Goal: Task Accomplishment & Management: Complete application form

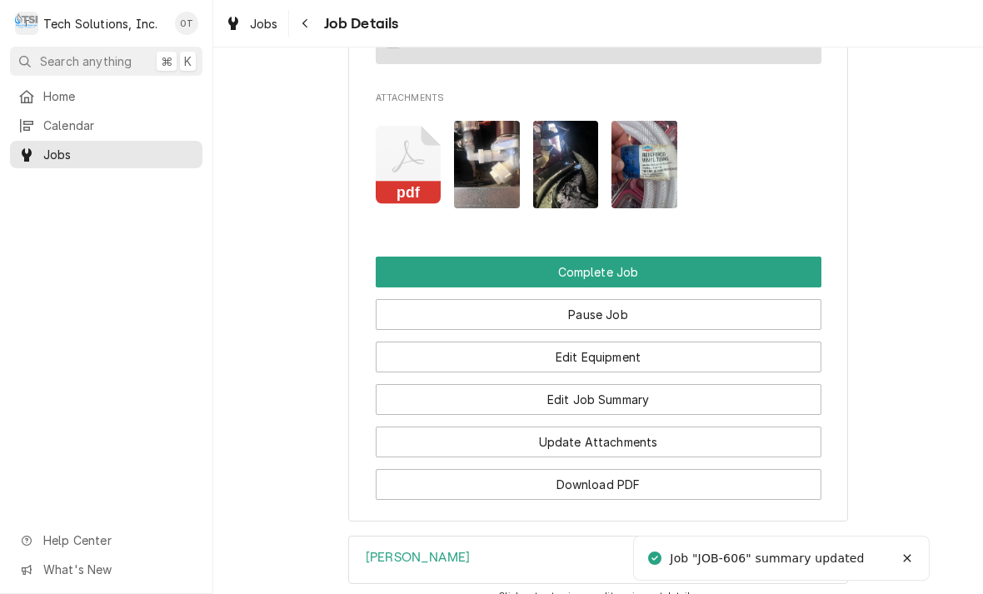
scroll to position [1452, 0]
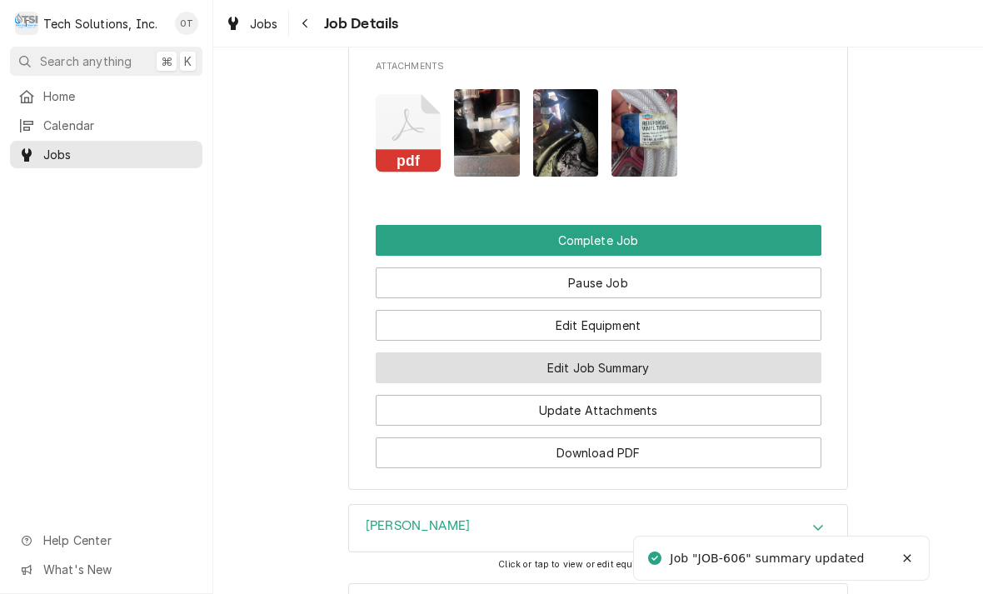
click at [584, 363] on button "Edit Job Summary" at bounding box center [599, 368] width 446 height 31
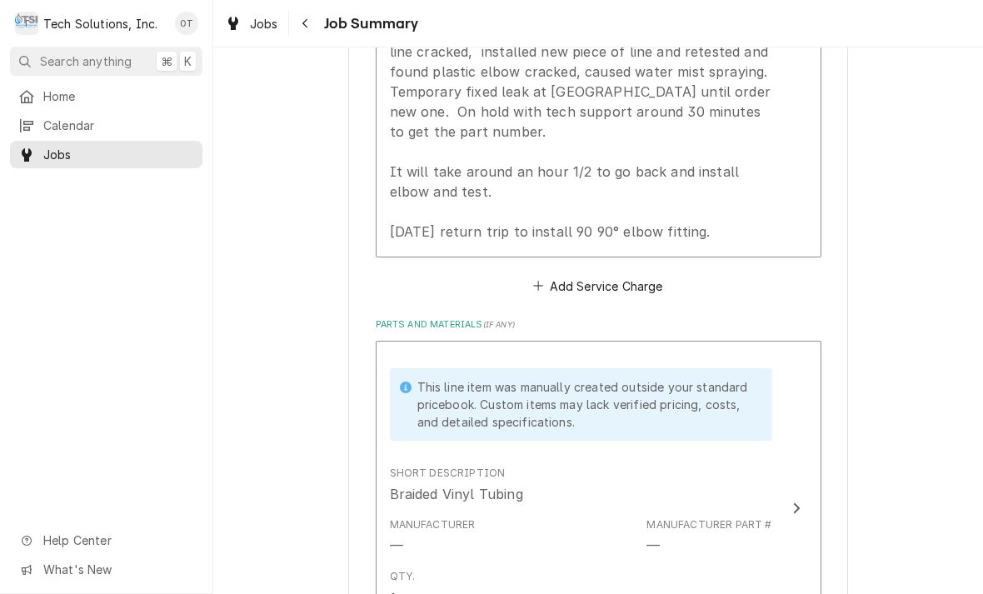
scroll to position [688, 0]
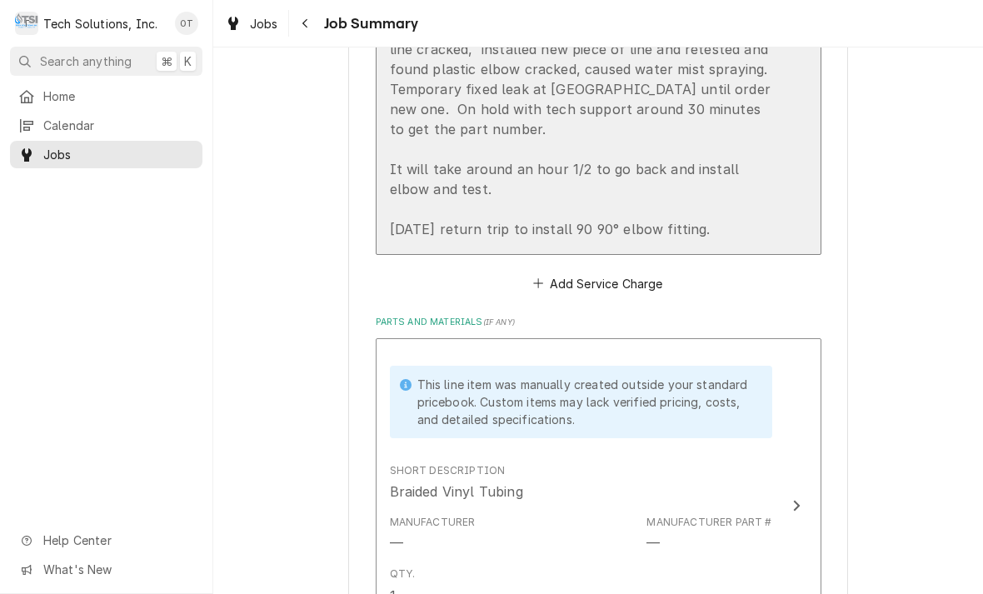
click at [757, 226] on div "[DATE] Disassembled unit to try to find leak, flushed condensate drain with hot…" at bounding box center [581, 109] width 383 height 260
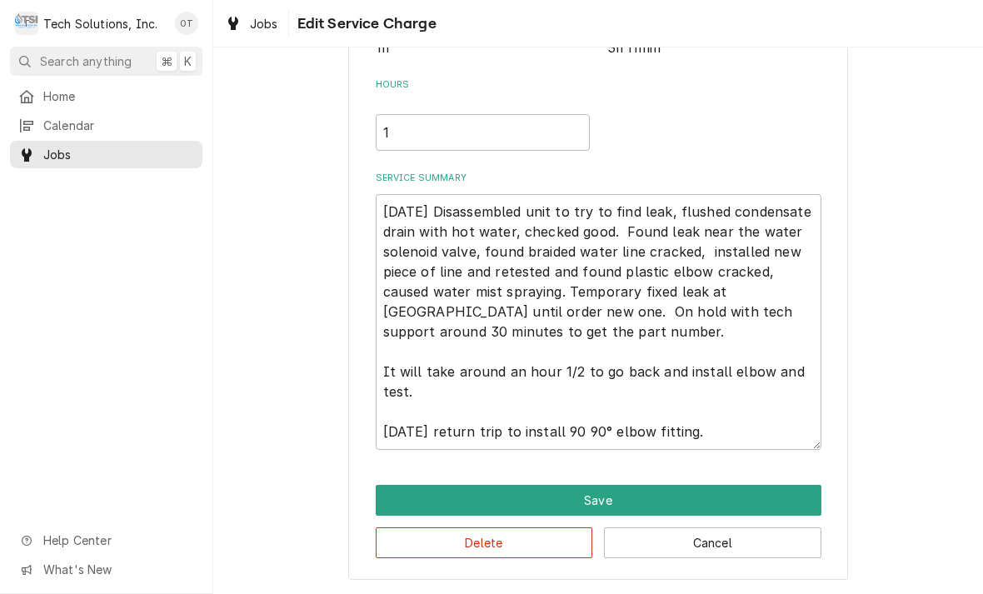
scroll to position [354, 0]
click at [752, 420] on textarea "[DATE] Disassembled unit to try to find leak, flushed condensate drain with hot…" at bounding box center [599, 322] width 446 height 256
click at [584, 432] on textarea "[DATE] Disassembled unit to try to find leak, flushed condensate drain with hot…" at bounding box center [599, 322] width 446 height 256
click at [595, 418] on textarea "[DATE] Disassembled unit to try to find leak, flushed condensate drain with hot…" at bounding box center [599, 322] width 446 height 256
click at [594, 433] on textarea "8/13/25 Disassembled unit to try to find leak, flushed condensate drain with ho…" at bounding box center [599, 322] width 446 height 256
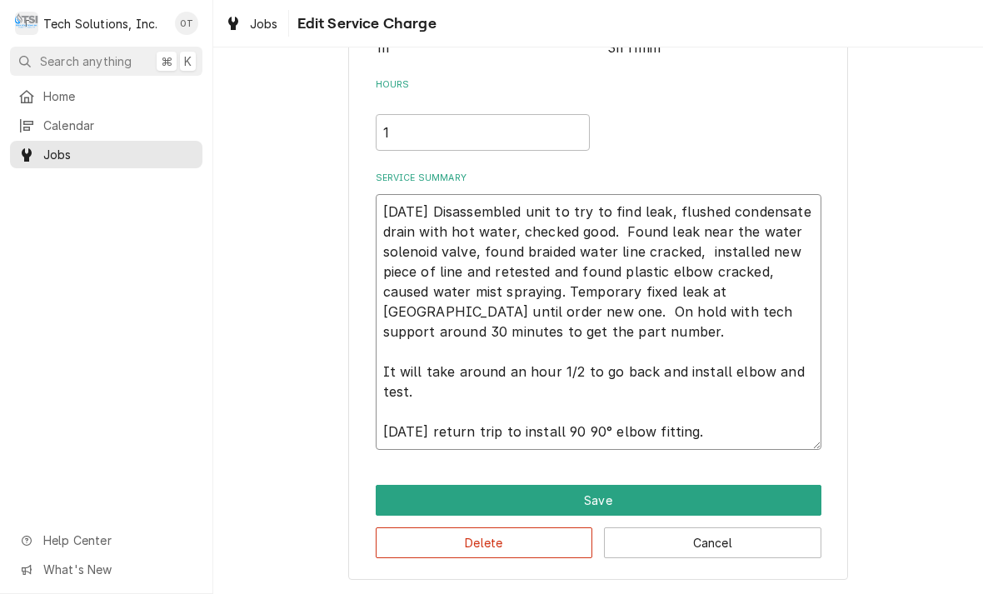
type textarea "x"
type textarea "8/13/25 Disassembled unit to try to find leak, flushed condensate drain with ho…"
type textarea "x"
type textarea "8/13/25 Disassembled unit to try to find leak, flushed condensate drain with ho…"
click at [718, 423] on textarea "8/13/25 Disassembled unit to try to find leak, flushed condensate drain with ho…" at bounding box center [599, 322] width 446 height 256
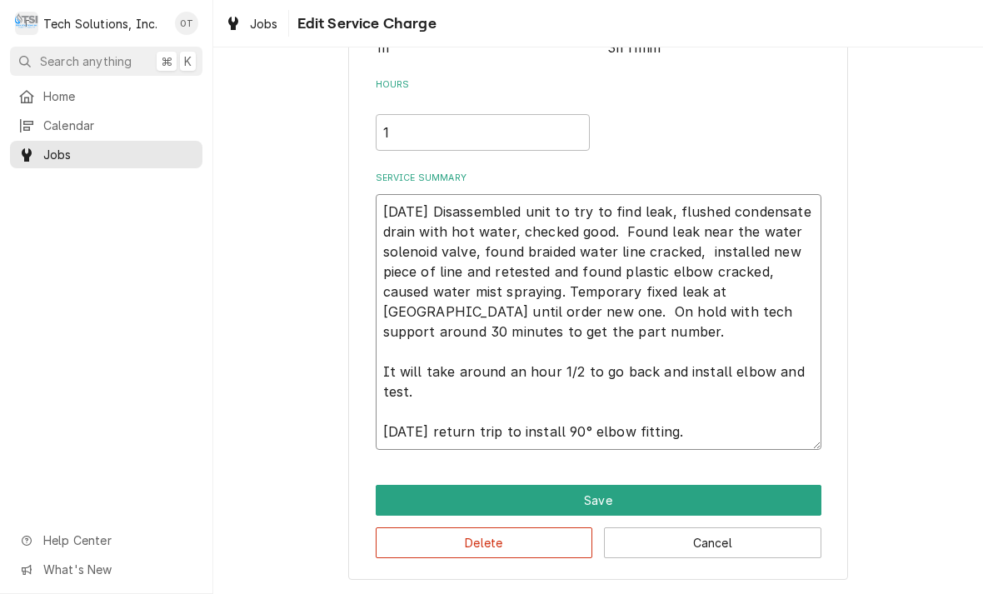
type textarea "x"
type textarea "8/13/25 Disassembled unit to try to find leak, flushed condensate drain with ho…"
type textarea "x"
type textarea "8/13/25 Disassembled unit to try to find leak, flushed condensate drain with ho…"
type textarea "x"
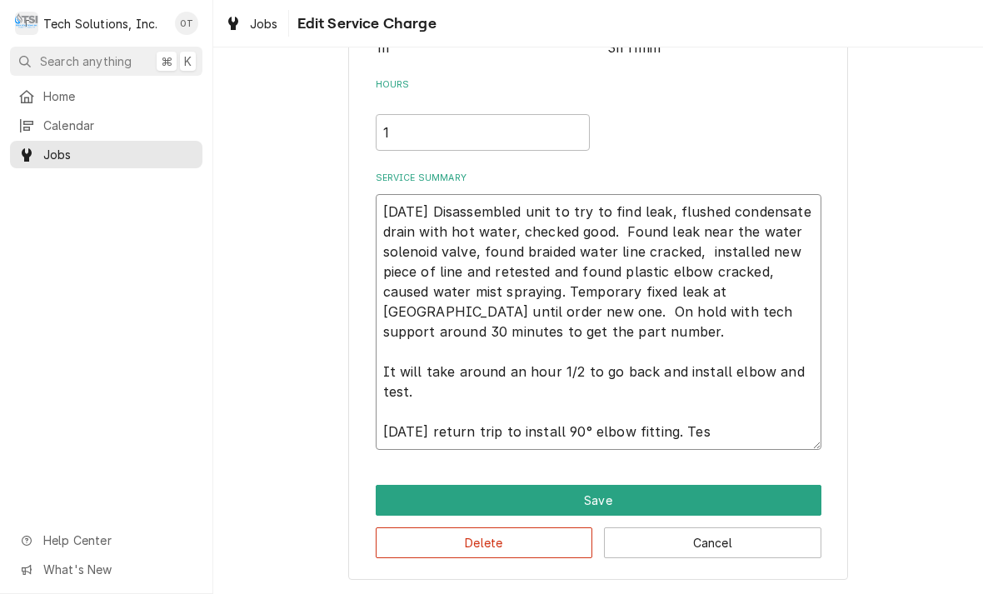
type textarea "8/13/25 Disassembled unit to try to find leak, flushed condensate drain with ho…"
type textarea "x"
type textarea "8/13/25 Disassembled unit to try to find leak, flushed condensate drain with ho…"
type textarea "x"
type textarea "8/13/25 Disassembled unit to try to find leak, flushed condensate drain with ho…"
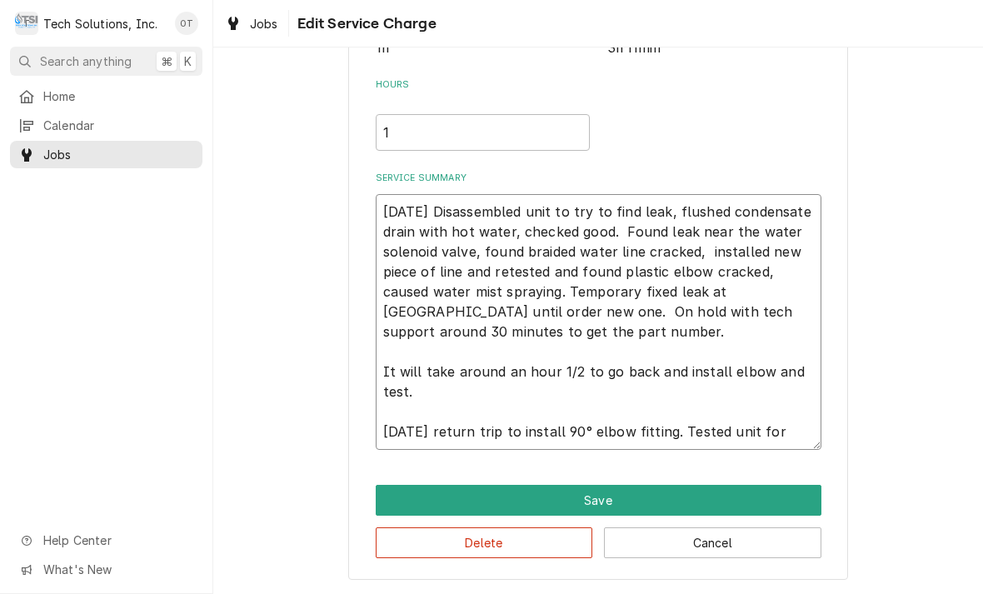
type textarea "x"
type textarea "8/13/25 Disassembled unit to try to find leak, flushed condensate drain with ho…"
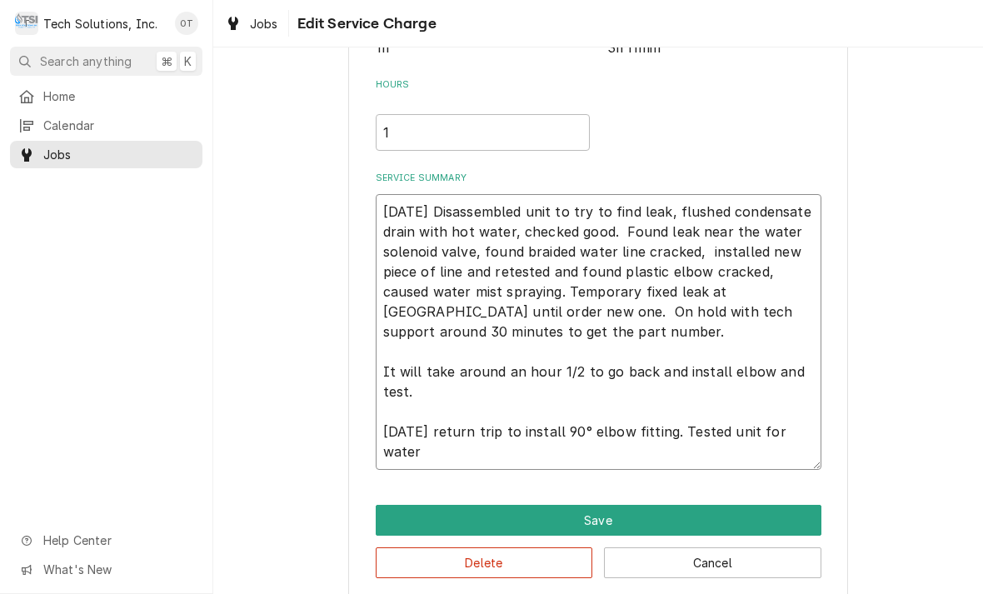
type textarea "x"
type textarea "8/13/25 Disassembled unit to try to find leak, flushed condensate drain with ho…"
type textarea "x"
type textarea "8/13/25 Disassembled unit to try to find leak, flushed condensate drain with ho…"
type textarea "x"
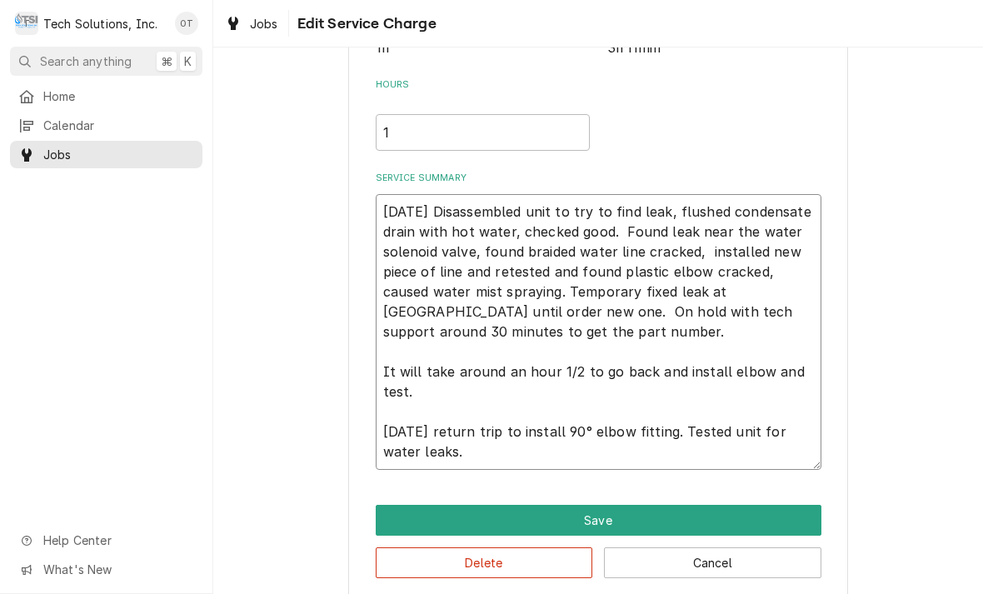
type textarea "8/13/25 Disassembled unit to try to find leak, flushed condensate drain with ho…"
type textarea "x"
type textarea "8/13/25 Disassembled unit to try to find leak, flushed condensate drain with ho…"
type textarea "x"
type textarea "8/13/25 Disassembled unit to try to find leak, flushed condensate drain with ho…"
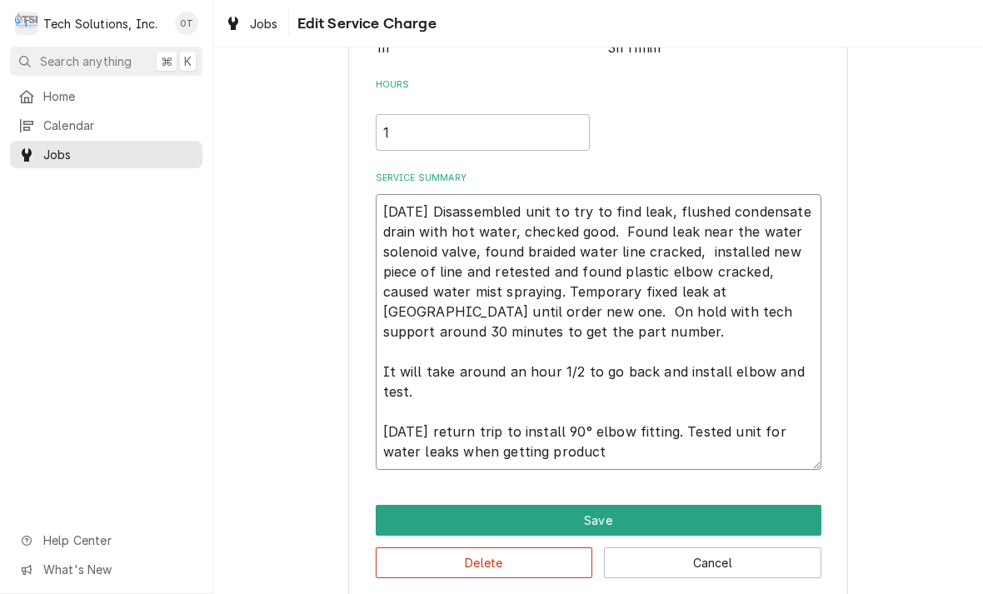
type textarea "x"
type textarea "8/13/25 Disassembled unit to try to find leak, flushed condensate drain with ho…"
type textarea "x"
type textarea "8/13/25 Disassembled unit to try to find leak, flushed condensate drain with ho…"
type textarea "x"
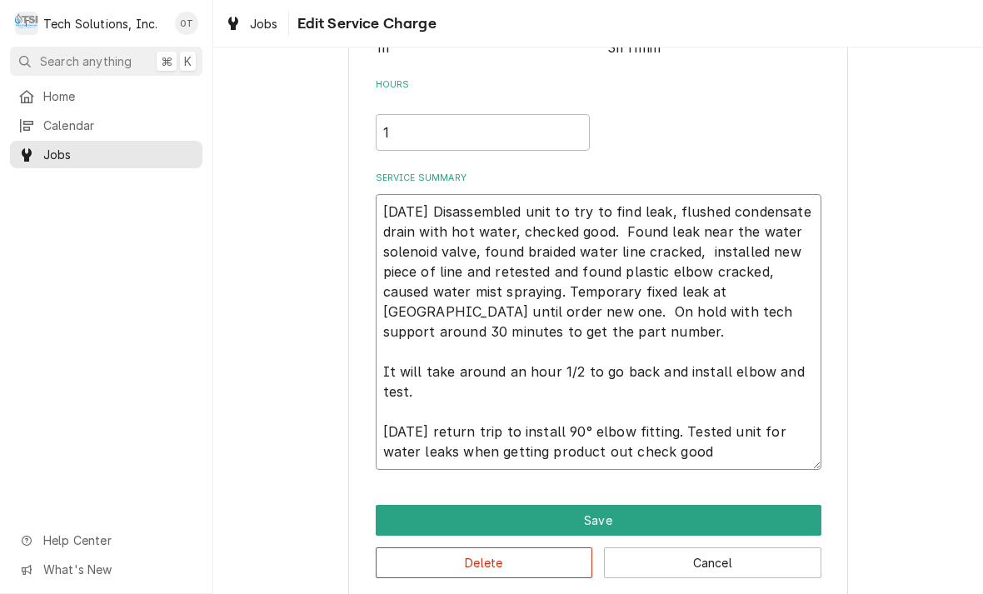
type textarea "8/13/25 Disassembled unit to try to find leak, flushed condensate drain with ho…"
type textarea "x"
type textarea "8/13/25 Disassembled unit to try to find leak, flushed condensate drain with ho…"
type textarea "x"
type textarea "8/13/25 Disassembled unit to try to find leak, flushed condensate drain with ho…"
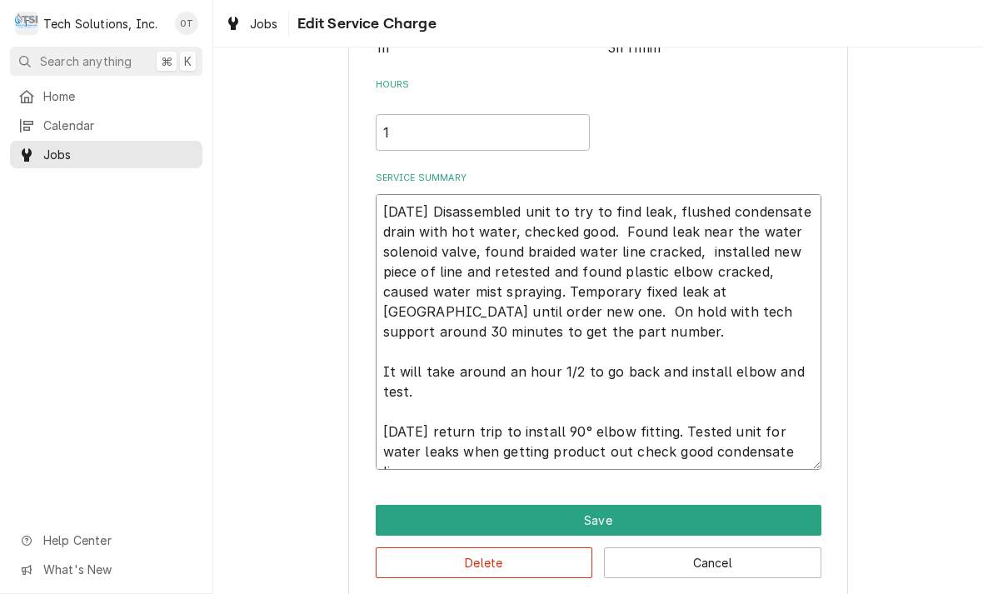
type textarea "x"
type textarea "8/13/25 Disassembled unit to try to find leak, flushed condensate drain with ho…"
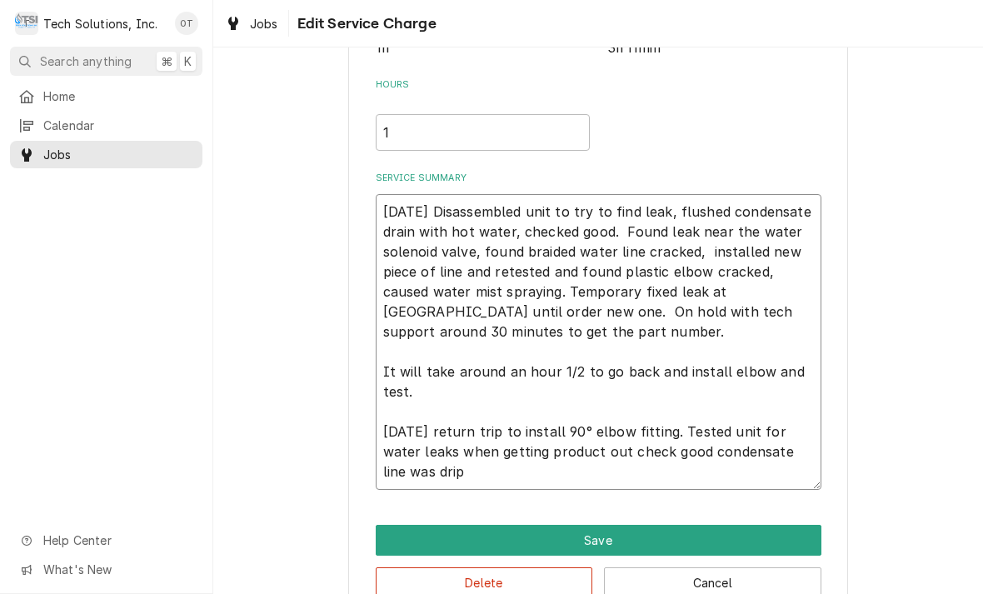
type textarea "x"
type textarea "8/13/25 Disassembled unit to try to find leak, flushed condensate drain with ho…"
type textarea "x"
type textarea "8/13/25 Disassembled unit to try to find leak, flushed condensate drain with ho…"
type textarea "x"
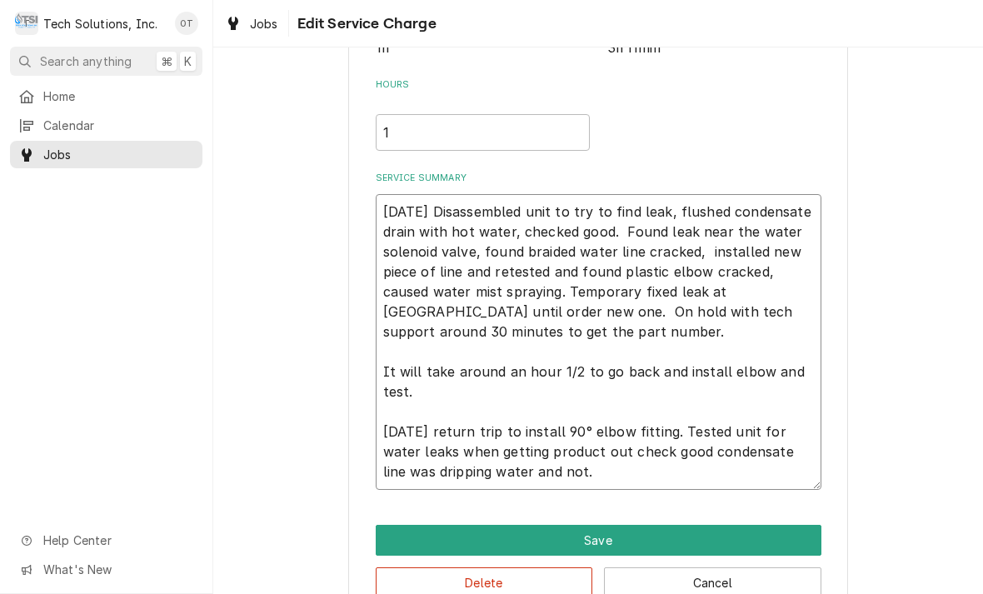
type textarea "8/13/25 Disassembled unit to try to find leak, flushed condensate drain with ho…"
type textarea "x"
type textarea "8/13/25 Disassembled unit to try to find leak, flushed condensate drain with ho…"
type textarea "x"
type textarea "8/13/25 Disassembled unit to try to find leak, flushed condensate drain with ho…"
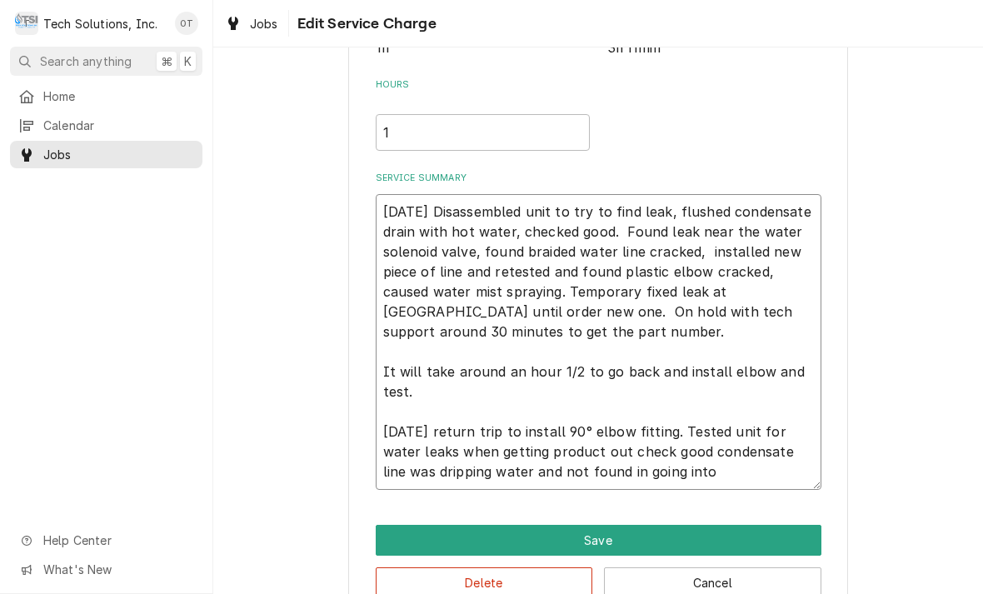
type textarea "x"
type textarea "8/13/25 Disassembled unit to try to find leak, flushed condensate drain with ho…"
type textarea "x"
type textarea "8/13/25 Disassembled unit to try to find leak, flushed condensate drain with ho…"
type textarea "x"
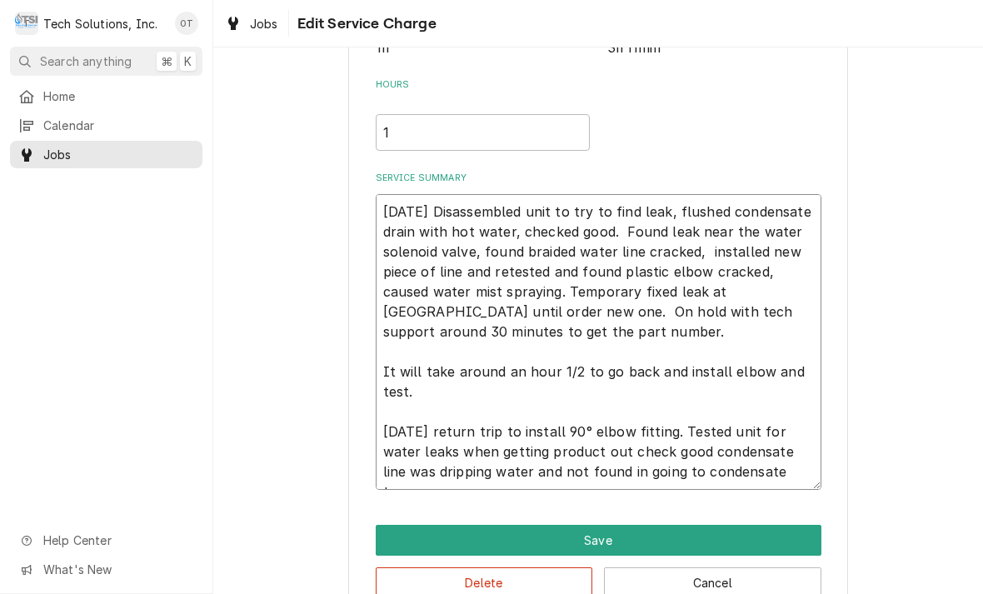
type textarea "8/13/25 Disassembled unit to try to find leak, flushed condensate drain with ho…"
type textarea "x"
type textarea "8/13/25 Disassembled unit to try to find leak, flushed condensate drain with ho…"
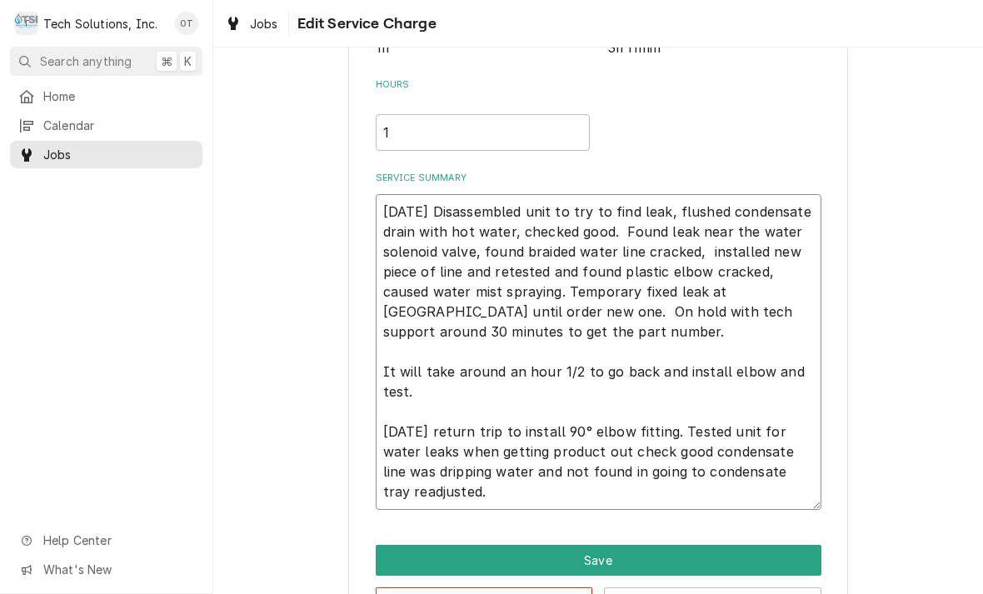
type textarea "x"
type textarea "8/13/25 Disassembled unit to try to find leak, flushed condensate drain with ho…"
type textarea "x"
type textarea "8/13/25 Disassembled unit to try to find leak, flushed condensate drain with ho…"
type textarea "x"
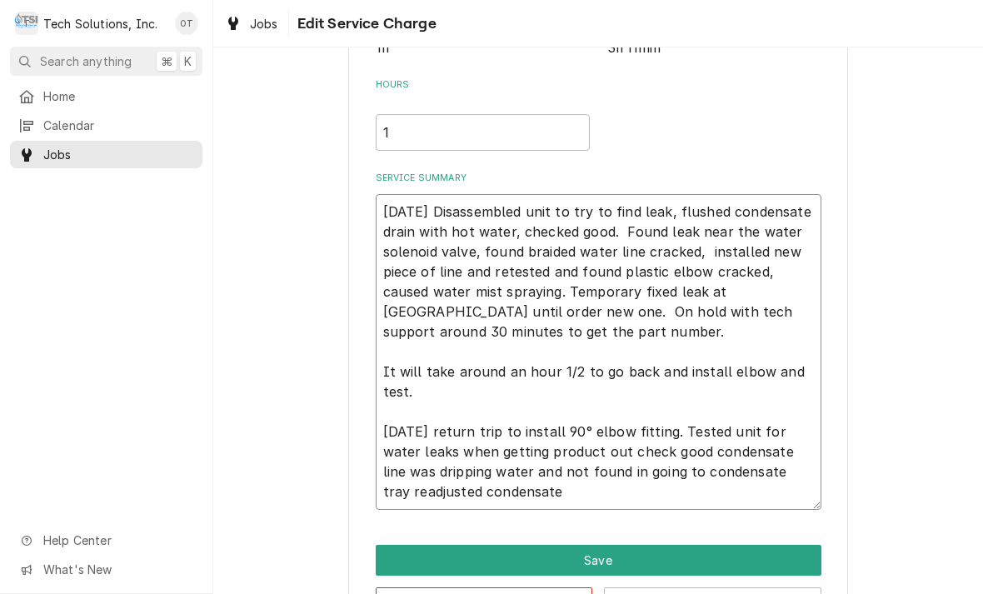
type textarea "8/13/25 Disassembled unit to try to find leak, flushed condensate drain with ho…"
type textarea "x"
type textarea "8/13/25 Disassembled unit to try to find leak, flushed condensate drain with ho…"
type textarea "x"
type textarea "8/13/25 Disassembled unit to try to find leak, flushed condensate drain with ho…"
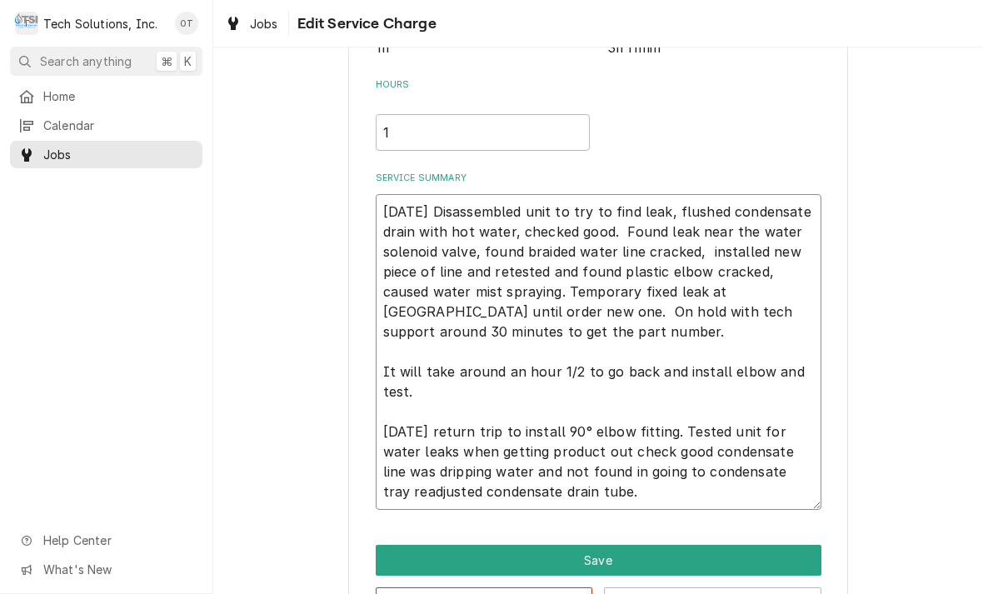
type textarea "x"
type textarea "8/13/25 Disassembled unit to try to find leak, flushed condensate drain with ho…"
type textarea "x"
type textarea "8/13/25 Disassembled unit to try to find leak, flushed condensate drain with ho…"
type textarea "x"
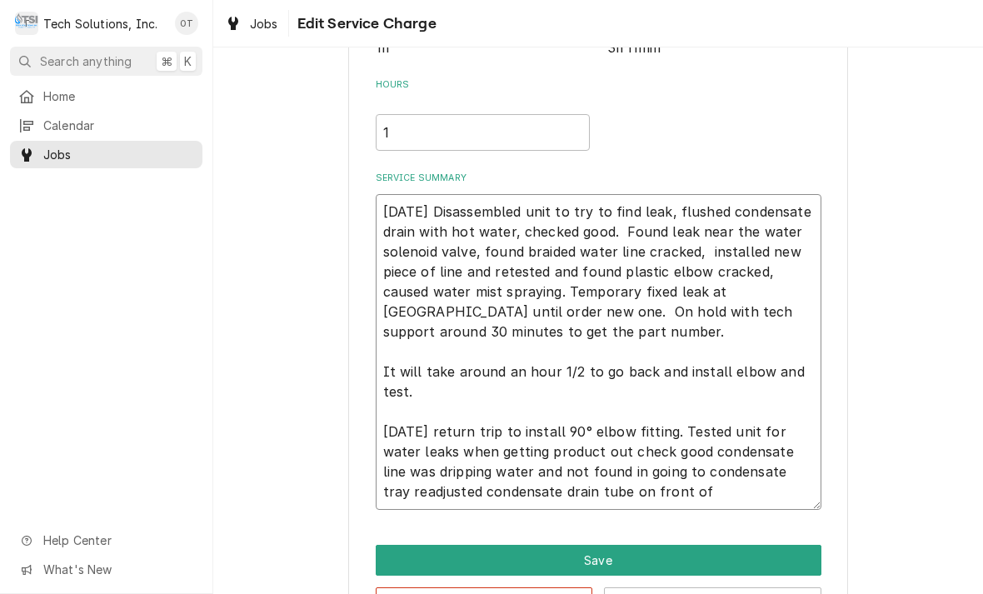
type textarea "8/13/25 Disassembled unit to try to find leak, flushed condensate drain with ho…"
type textarea "x"
type textarea "8/13/25 Disassembled unit to try to find leak, flushed condensate drain with ho…"
type textarea "x"
type textarea "8/13/25 Disassembled unit to try to find leak, flushed condensate drain with ho…"
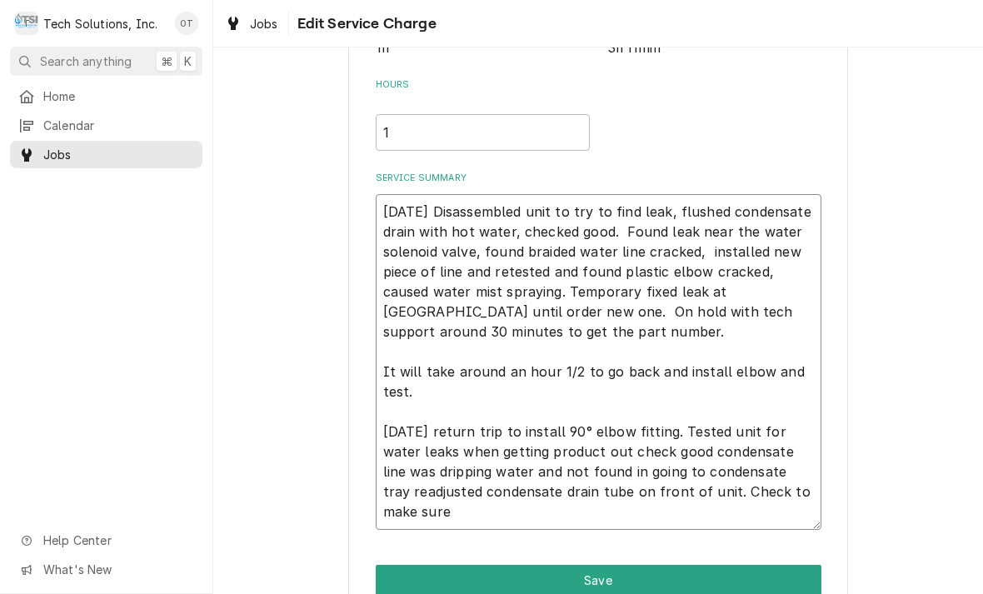
type textarea "x"
type textarea "8/13/25 Disassembled unit to try to find leak, flushed condensate drain with ho…"
type textarea "x"
type textarea "8/13/25 Disassembled unit to try to find leak, flushed condensate drain with ho…"
type textarea "x"
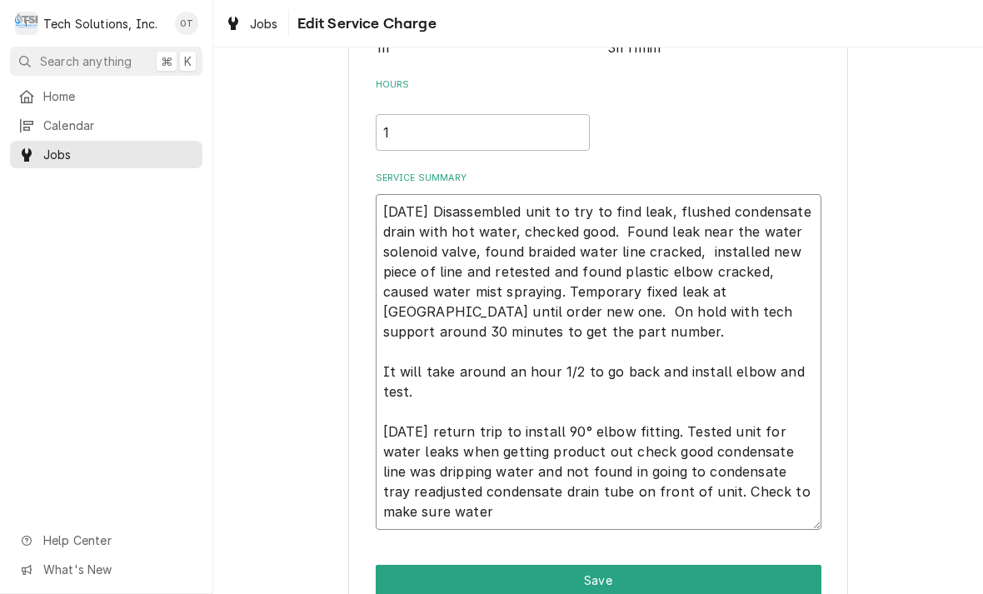
type textarea "8/13/25 Disassembled unit to try to find leak, flushed condensate drain with ho…"
type textarea "x"
type textarea "8/13/25 Disassembled unit to try to find leak, flushed condensate drain with ho…"
type textarea "x"
type textarea "8/13/25 Disassembled unit to try to find leak, flushed condensate drain with ho…"
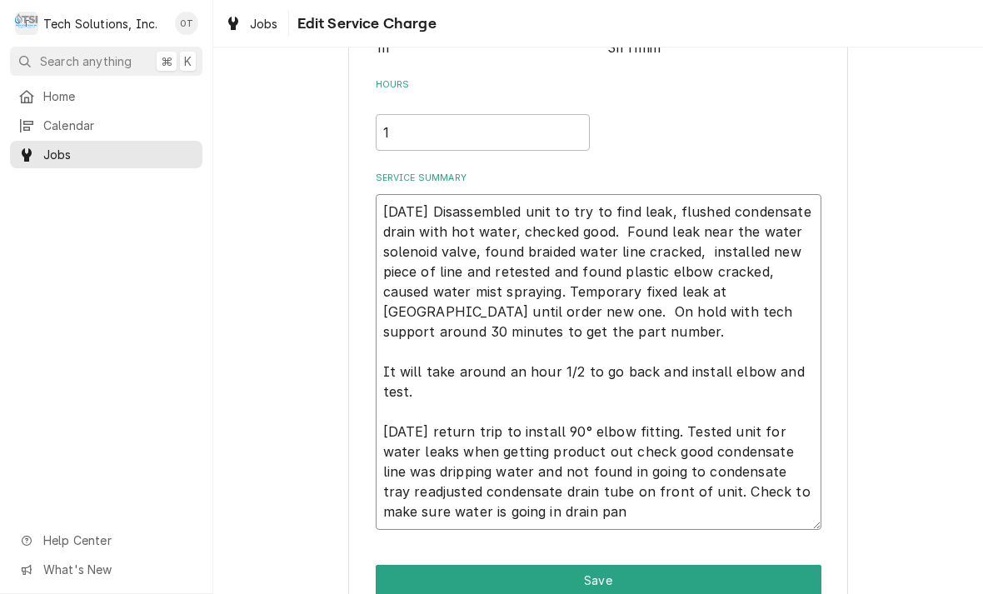
type textarea "x"
type textarea "8/13/25 Disassembled unit to try to find leak, flushed condensate drain with ho…"
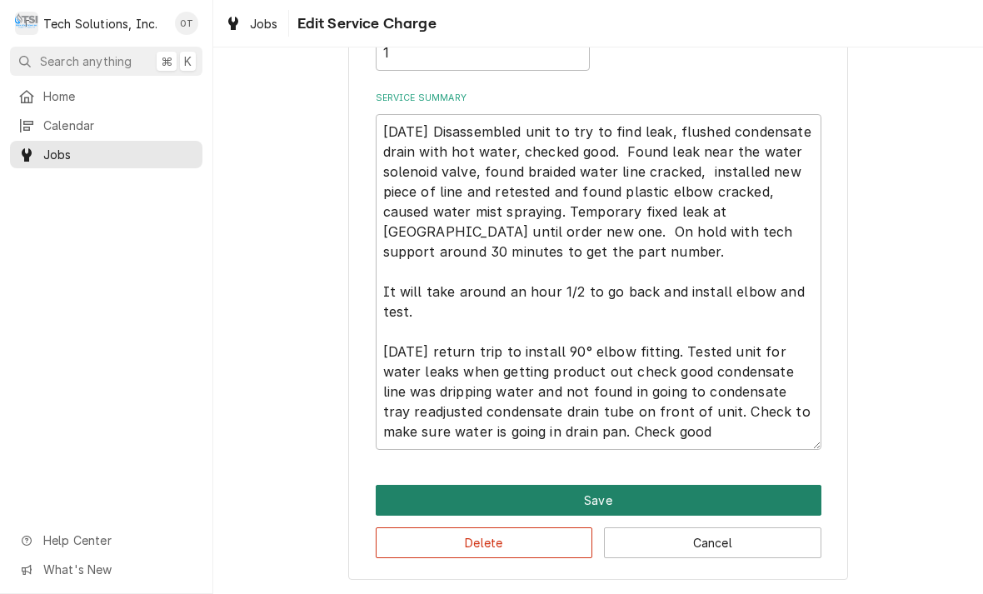
click at [597, 493] on button "Save" at bounding box center [599, 500] width 446 height 31
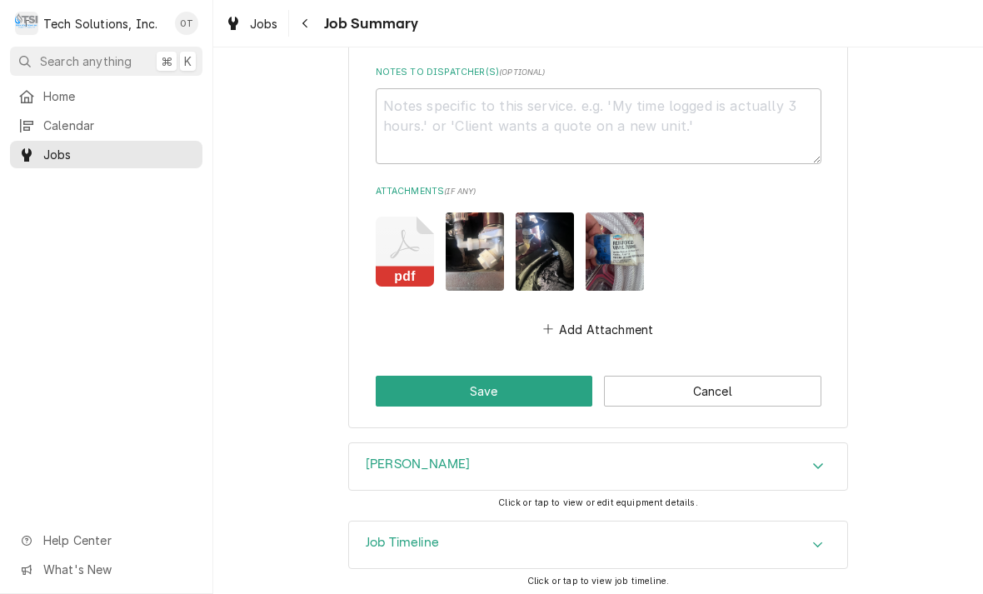
scroll to position [2158, 0]
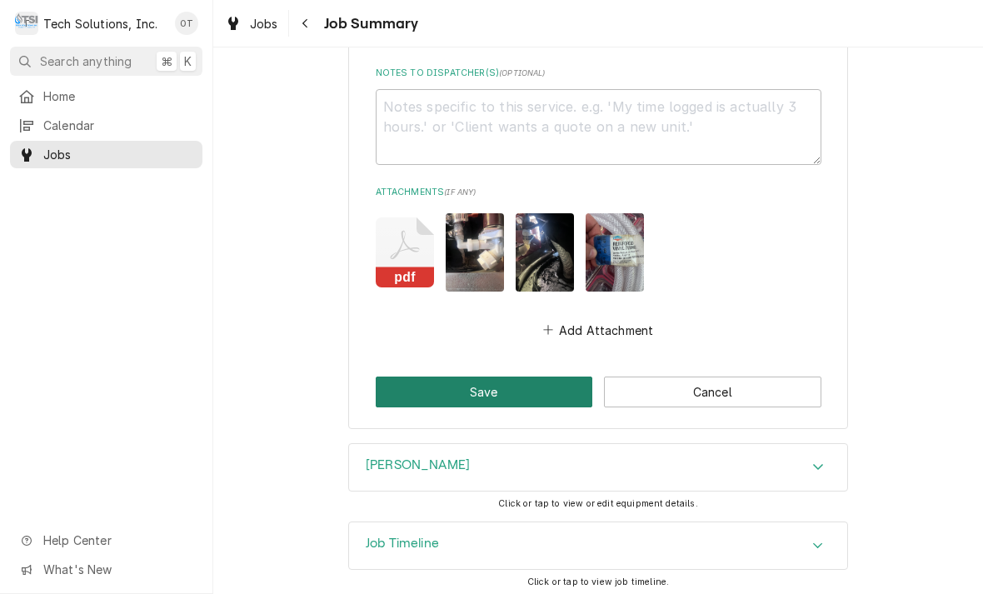
click at [496, 386] on button "Save" at bounding box center [485, 392] width 218 height 31
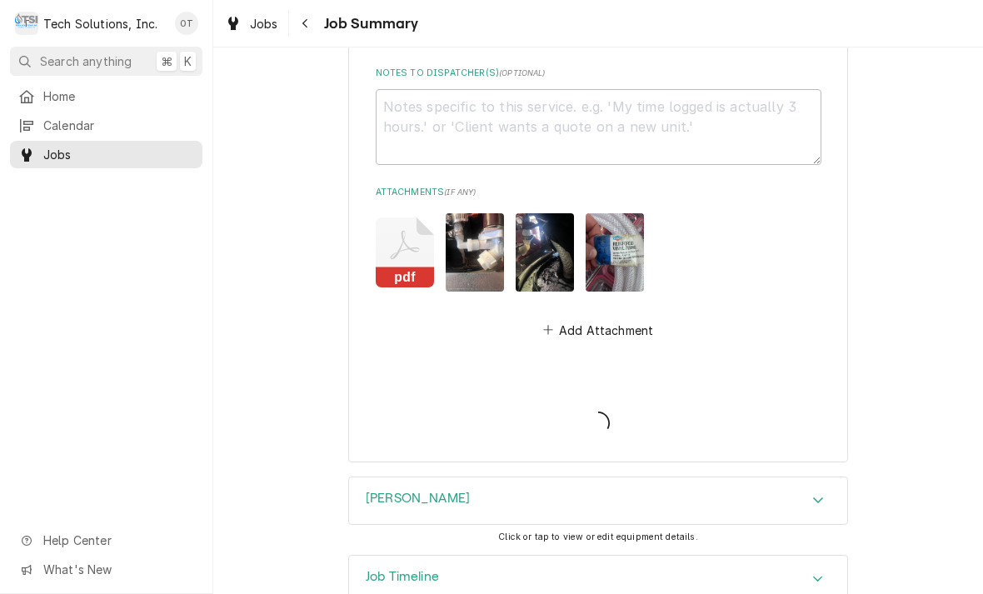
type textarea "x"
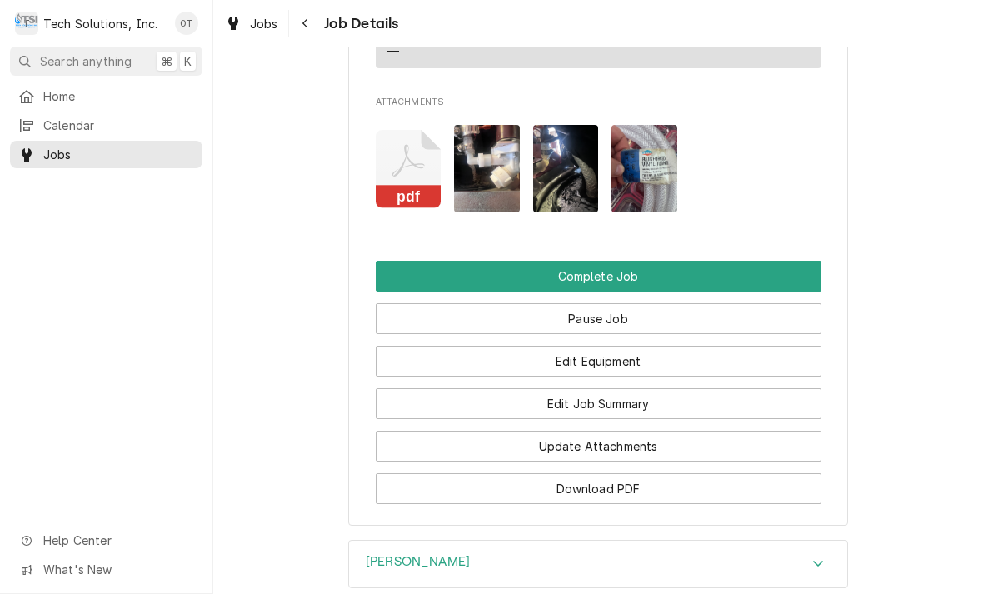
scroll to position [1413, 0]
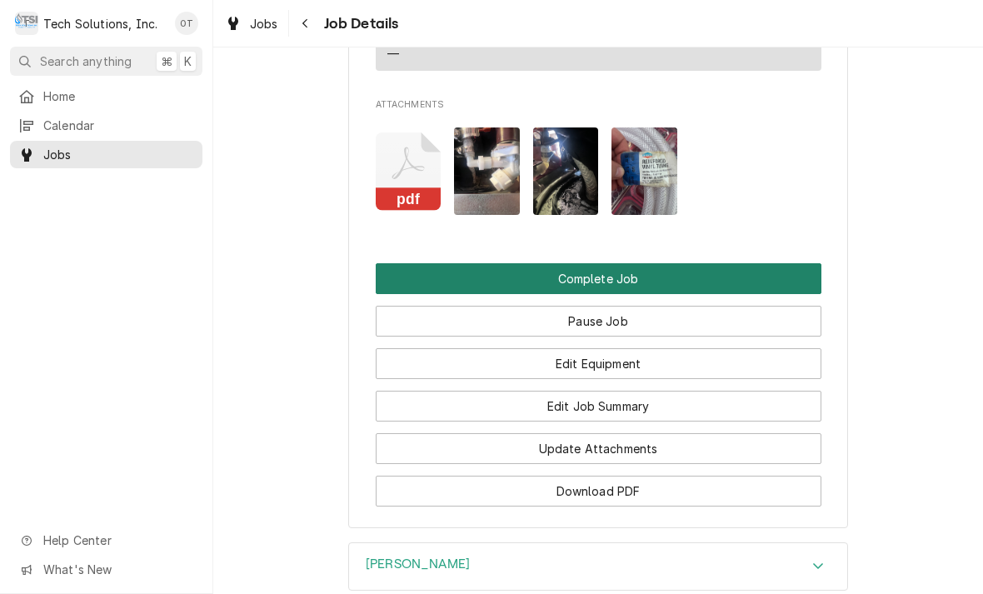
click at [593, 270] on button "Complete Job" at bounding box center [599, 278] width 446 height 31
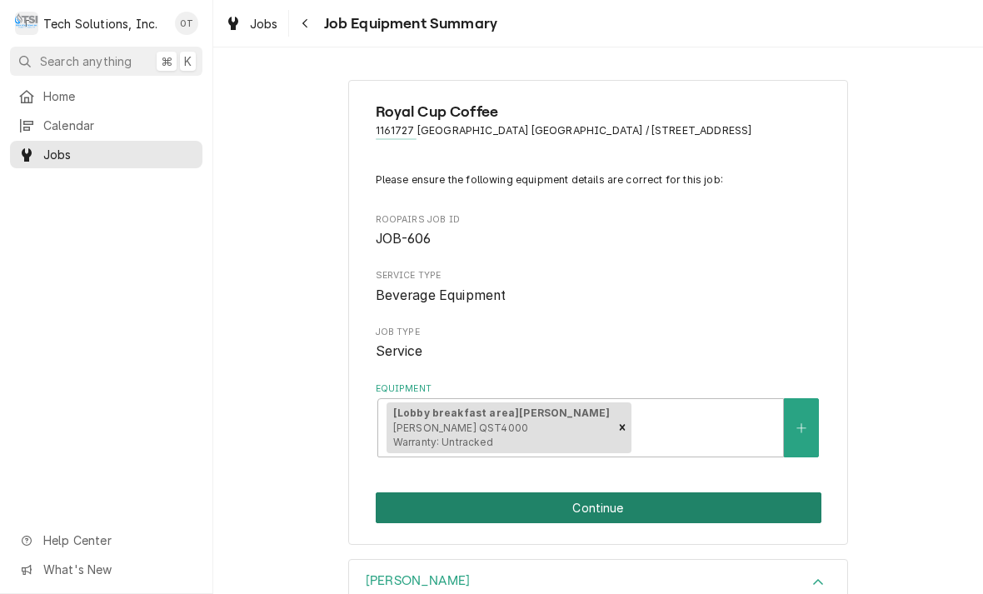
click at [600, 498] on button "Continue" at bounding box center [599, 508] width 446 height 31
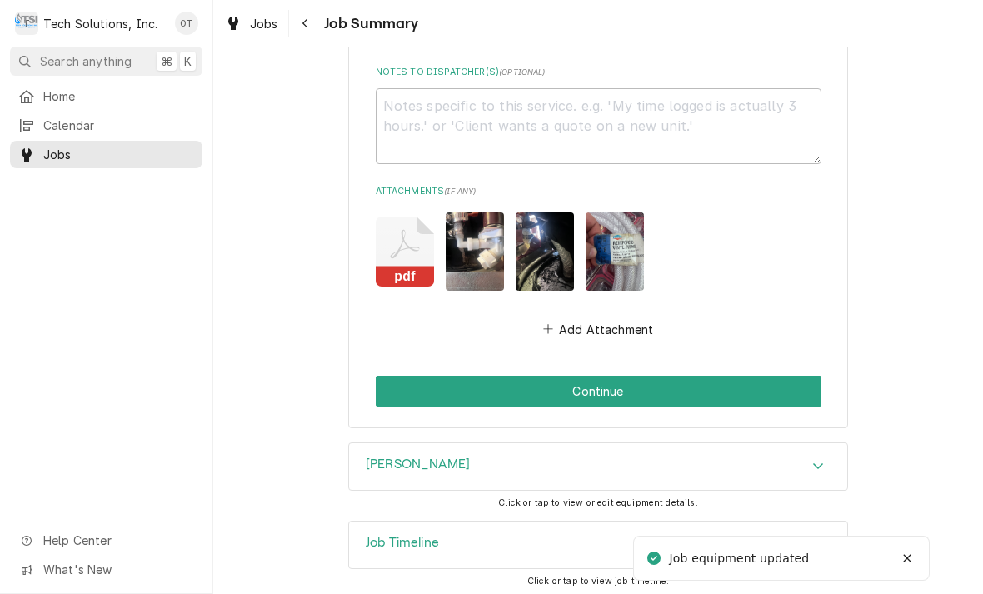
scroll to position [2158, 0]
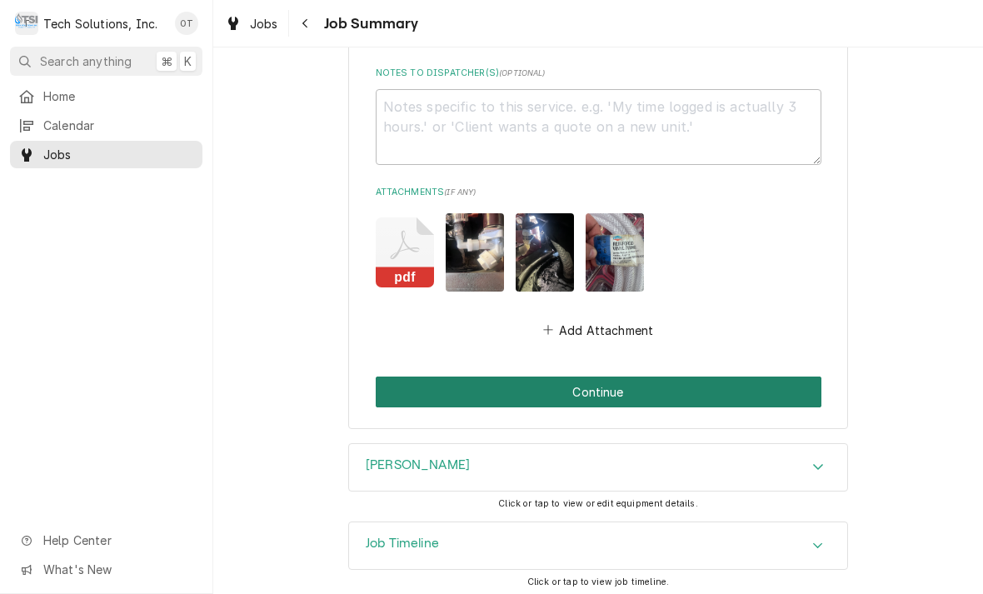
click at [598, 387] on button "Continue" at bounding box center [599, 392] width 446 height 31
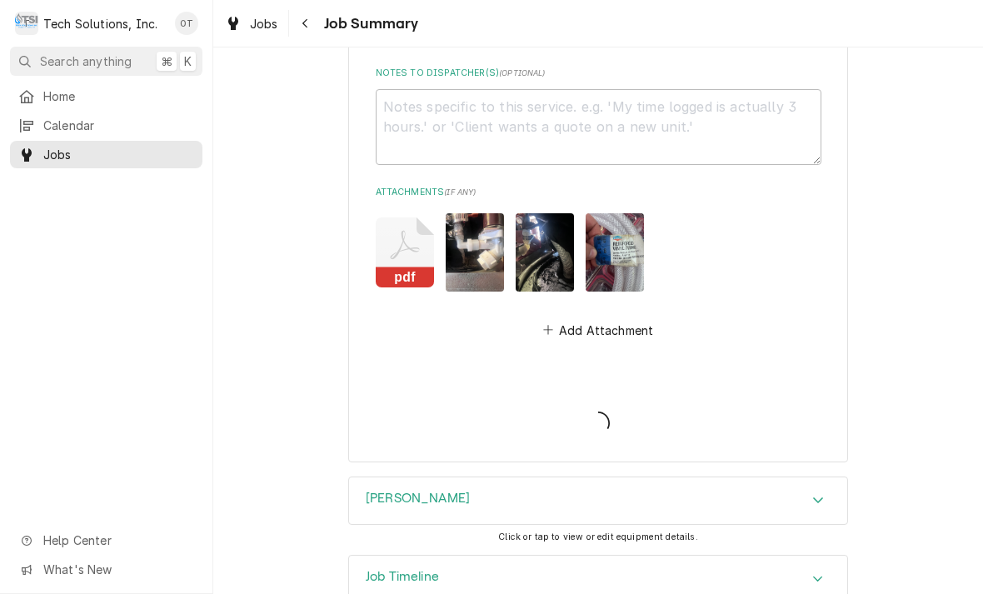
type textarea "x"
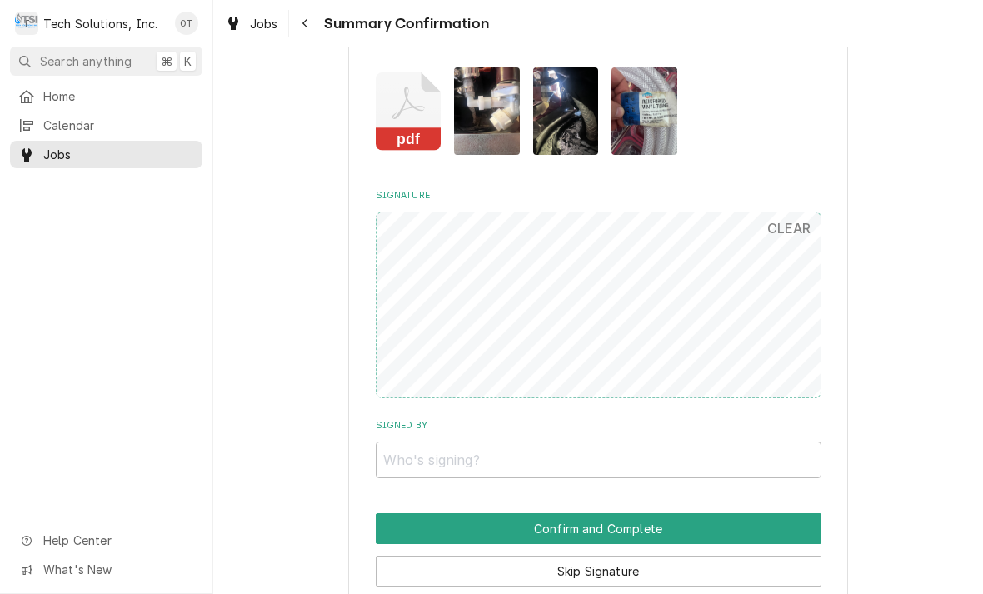
scroll to position [1758, 0]
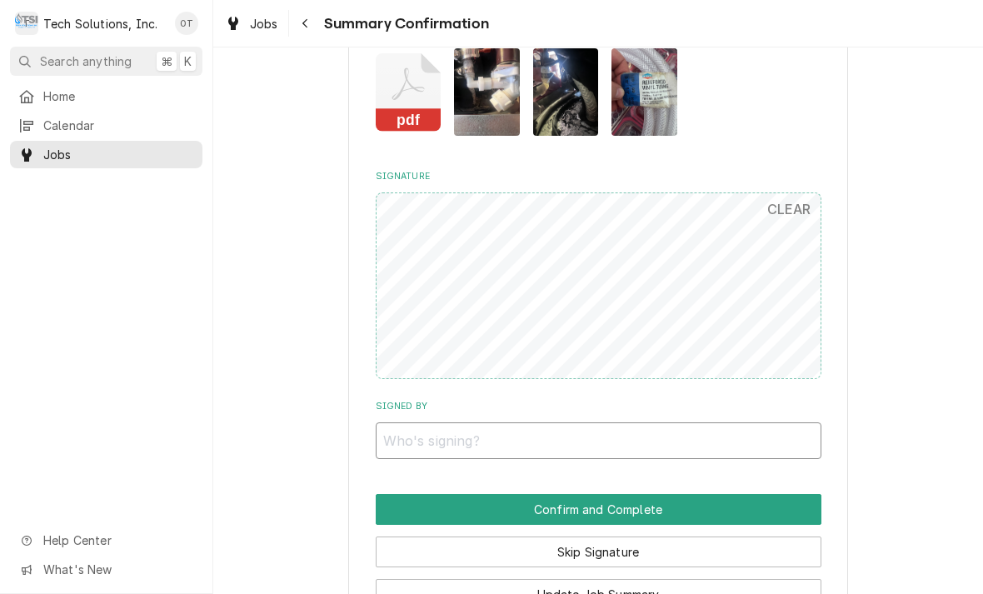
click at [413, 427] on input "Signed By" at bounding box center [599, 441] width 446 height 37
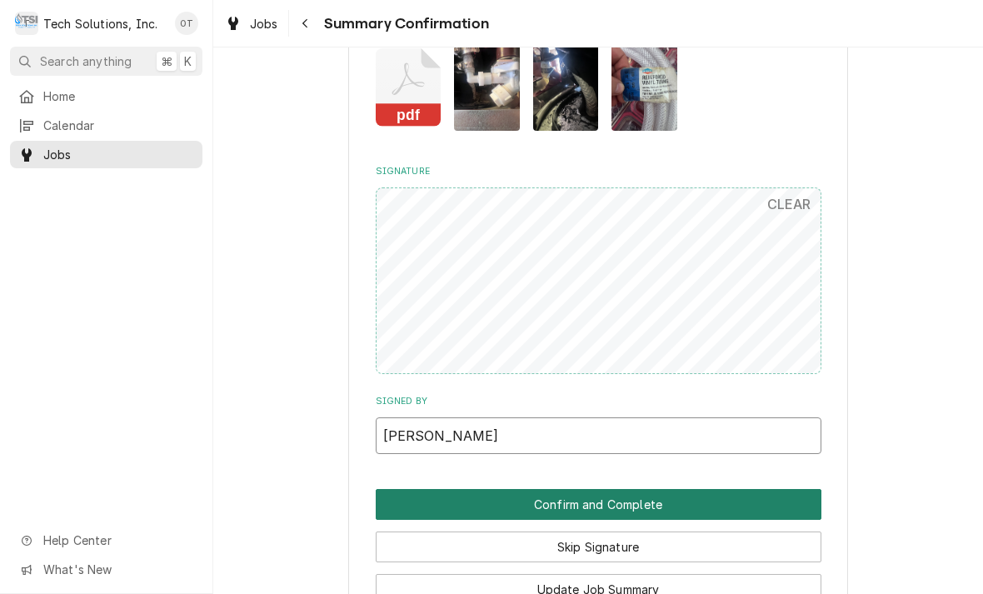
type input "Cherelle helm"
click at [601, 489] on button "Confirm and Complete" at bounding box center [599, 504] width 446 height 31
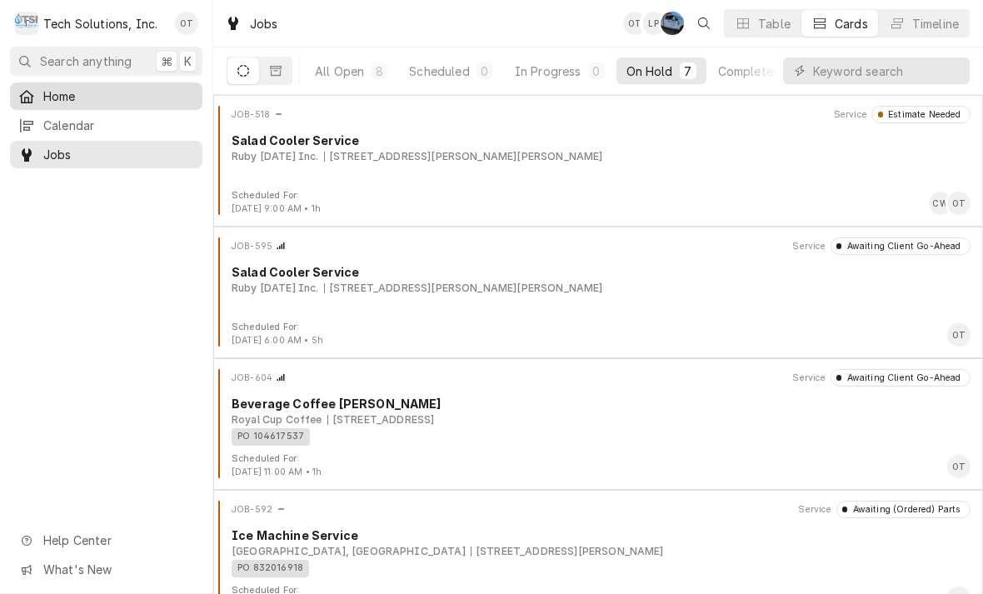
click at [70, 96] on span "Home" at bounding box center [118, 97] width 151 height 18
